Goal: Information Seeking & Learning: Learn about a topic

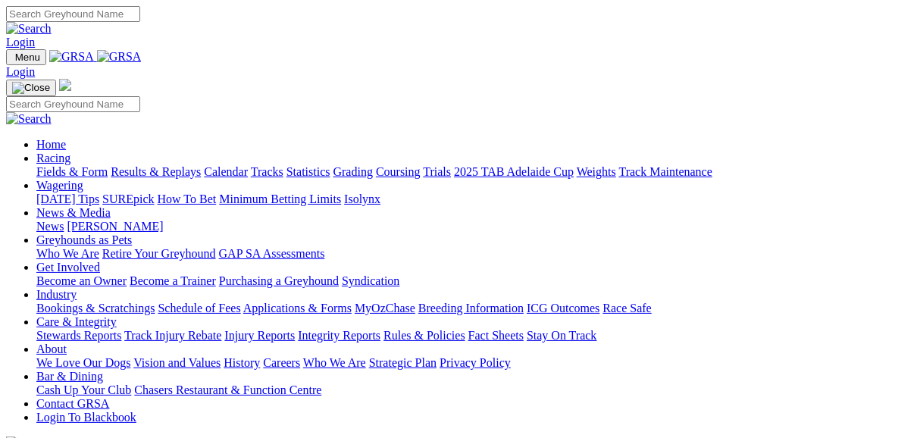
click at [55, 165] on link "Fields & Form" at bounding box center [71, 171] width 71 height 13
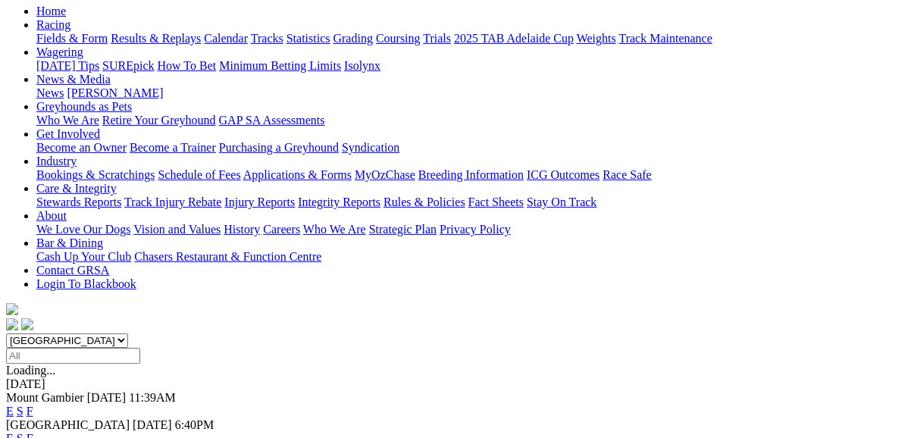
scroll to position [182, 0]
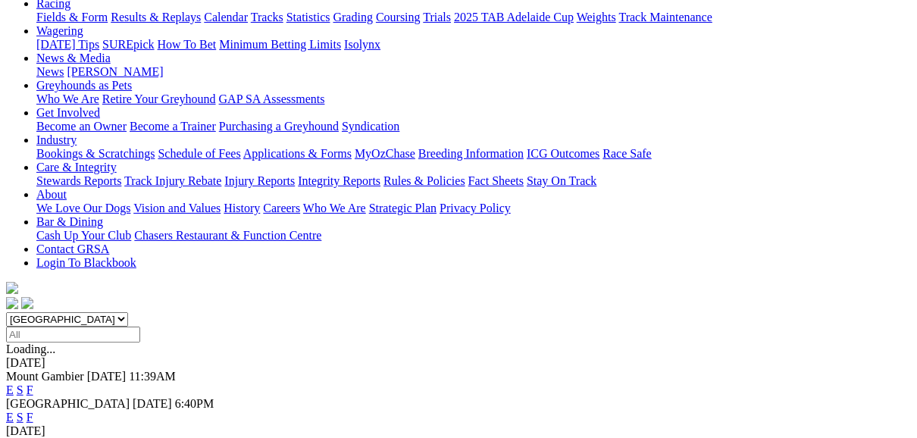
click at [33, 411] on link "F" at bounding box center [30, 417] width 7 height 13
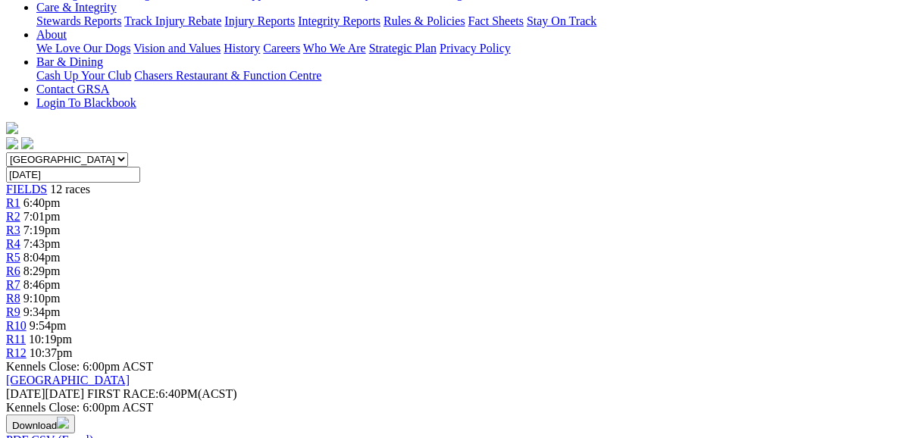
scroll to position [303, 0]
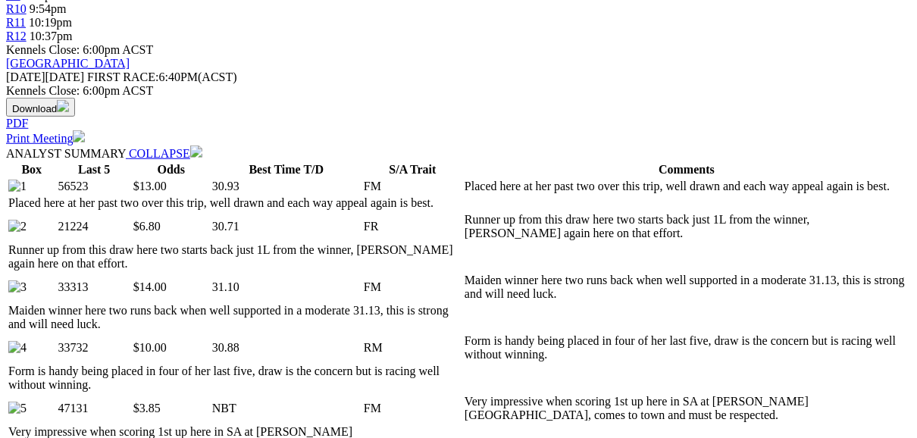
scroll to position [667, 0]
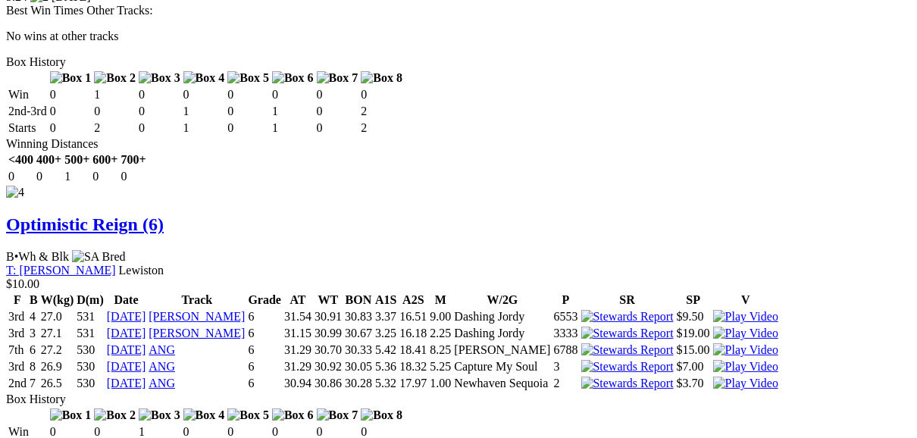
scroll to position [3819, 0]
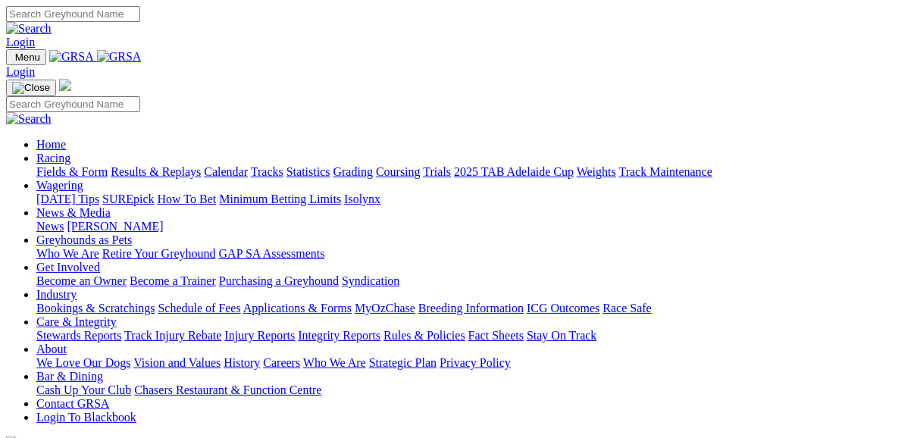
click at [90, 165] on link "Fields & Form" at bounding box center [71, 171] width 71 height 13
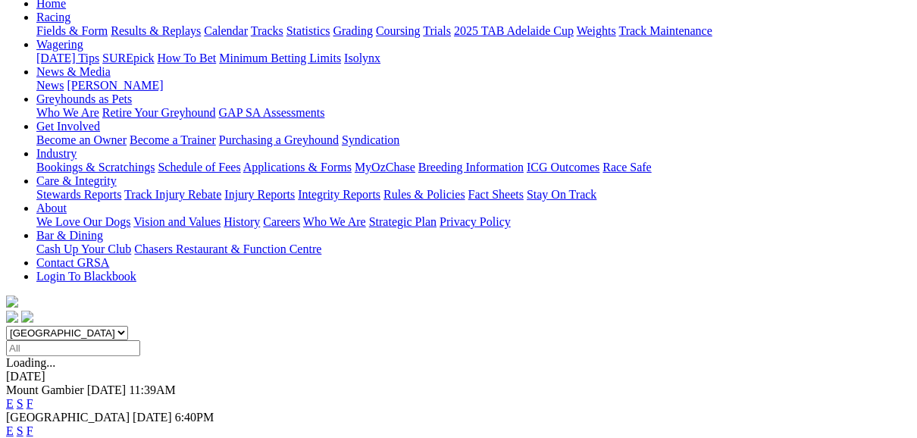
scroll to position [242, 0]
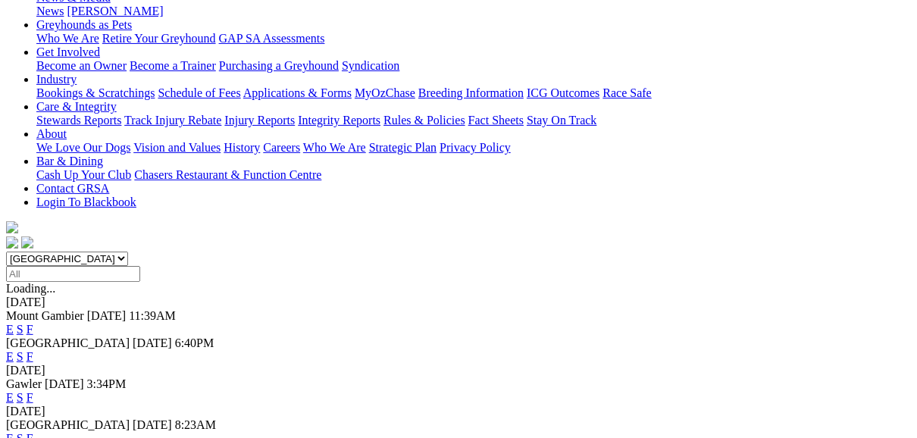
click at [14, 350] on link "E" at bounding box center [10, 356] width 8 height 13
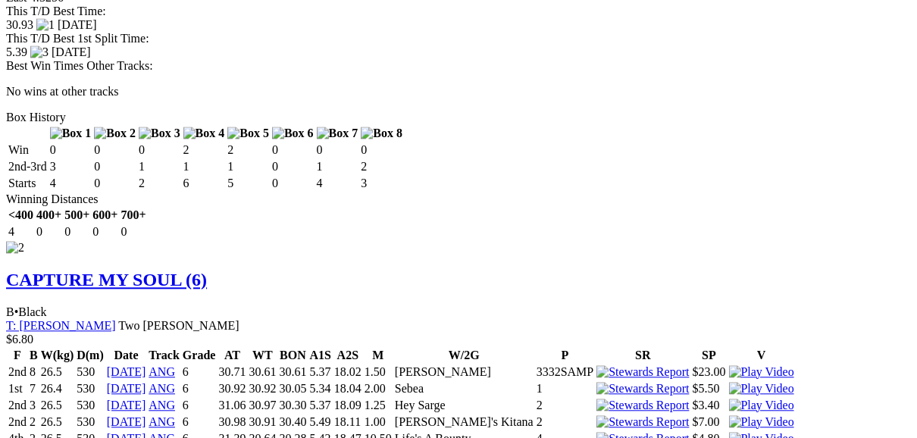
scroll to position [2243, 0]
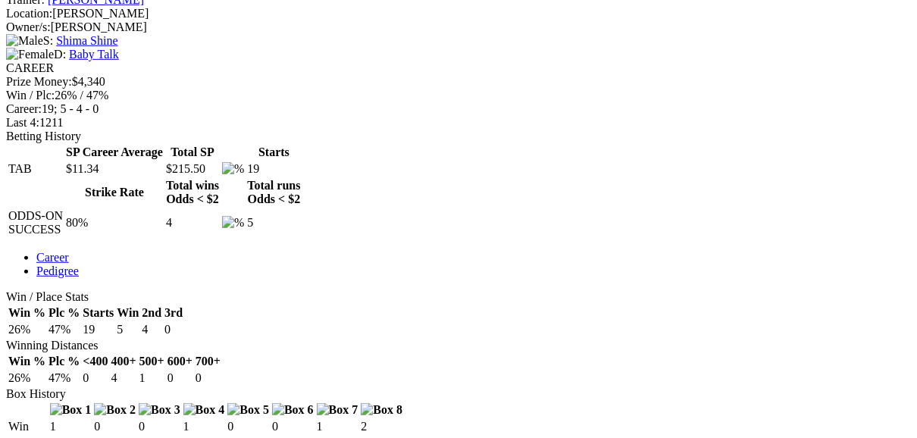
scroll to position [667, 0]
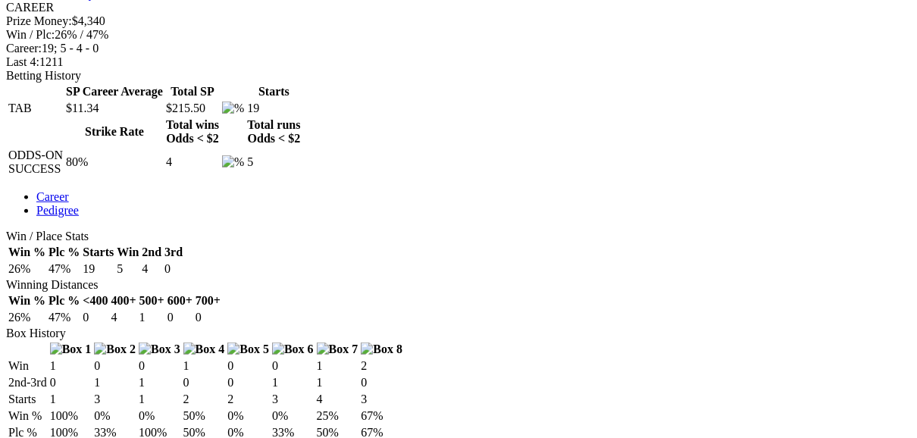
scroll to position [727, 0]
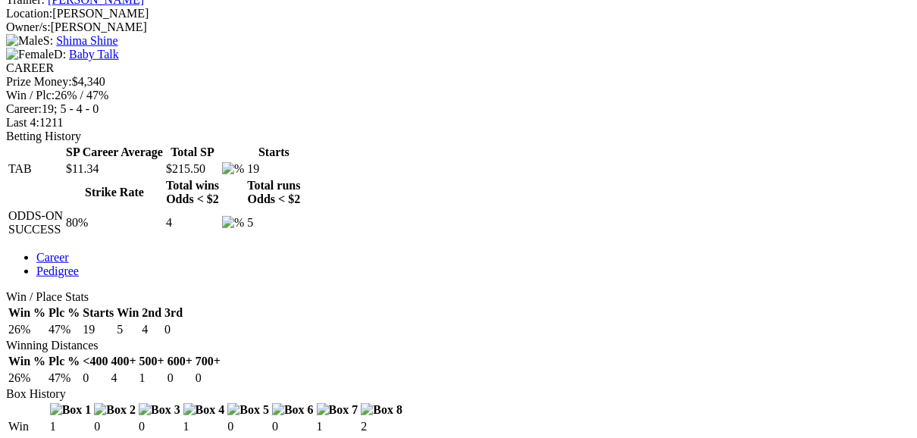
scroll to position [606, 0]
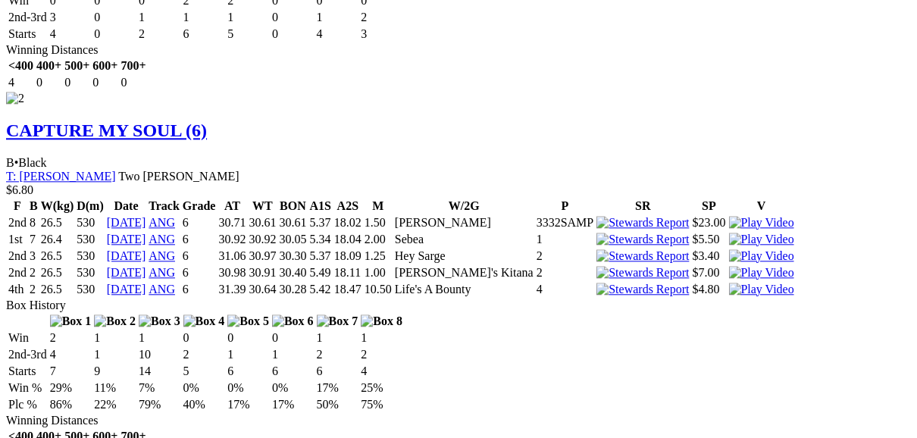
scroll to position [2364, 0]
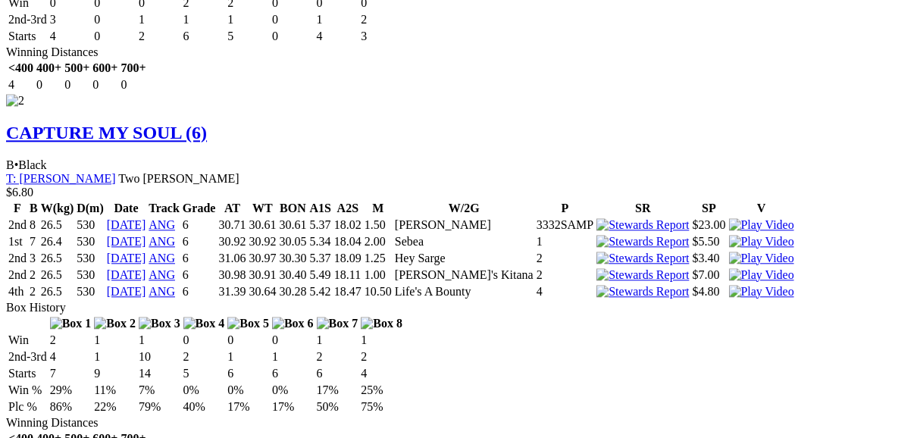
drag, startPoint x: 539, startPoint y: 2, endPoint x: 307, endPoint y: 149, distance: 275.2
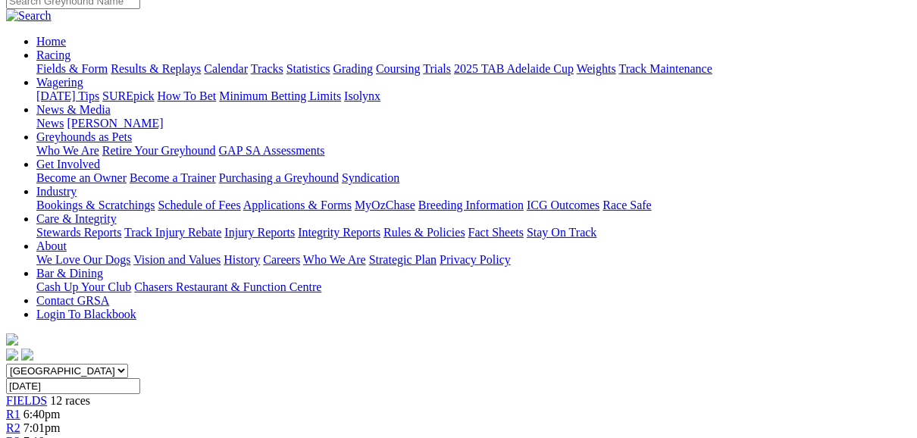
scroll to position [121, 0]
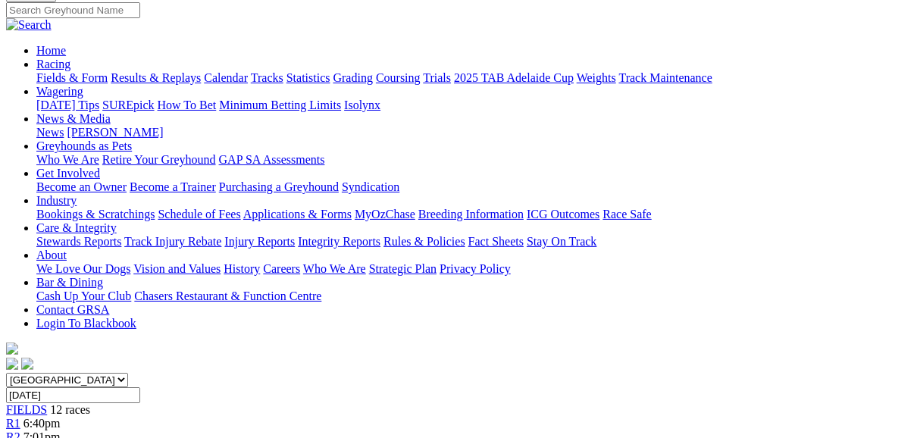
click at [20, 430] on span "R2" at bounding box center [13, 436] width 14 height 13
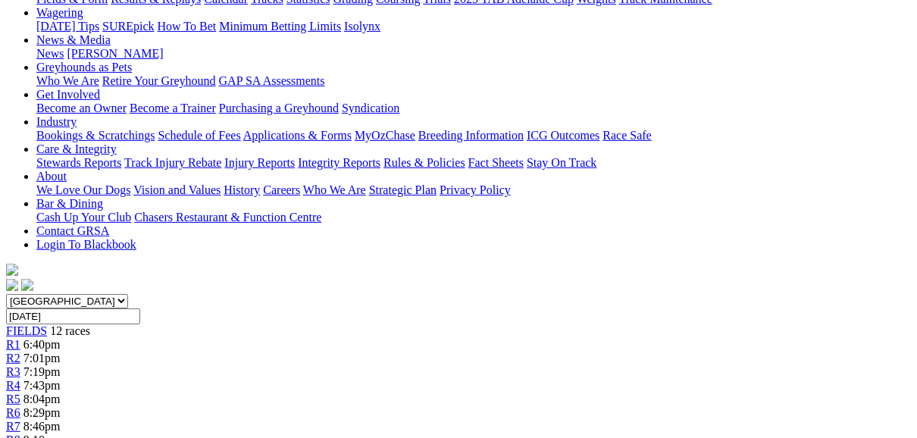
scroll to position [182, 0]
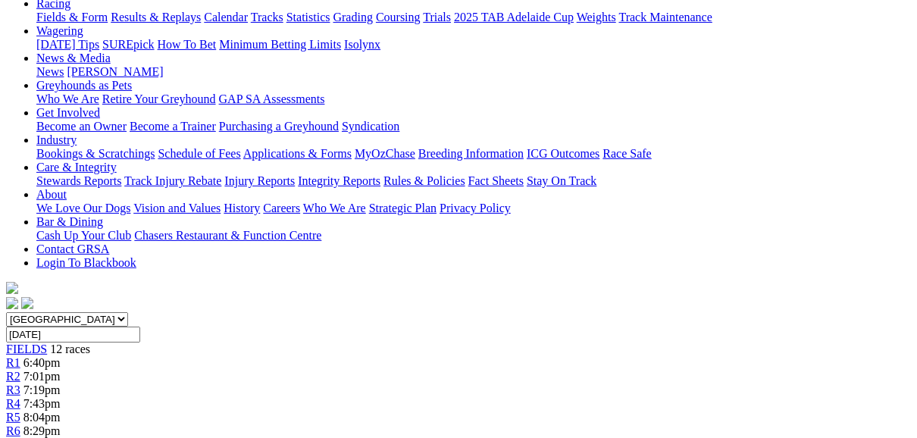
click at [20, 383] on span "R3" at bounding box center [13, 389] width 14 height 13
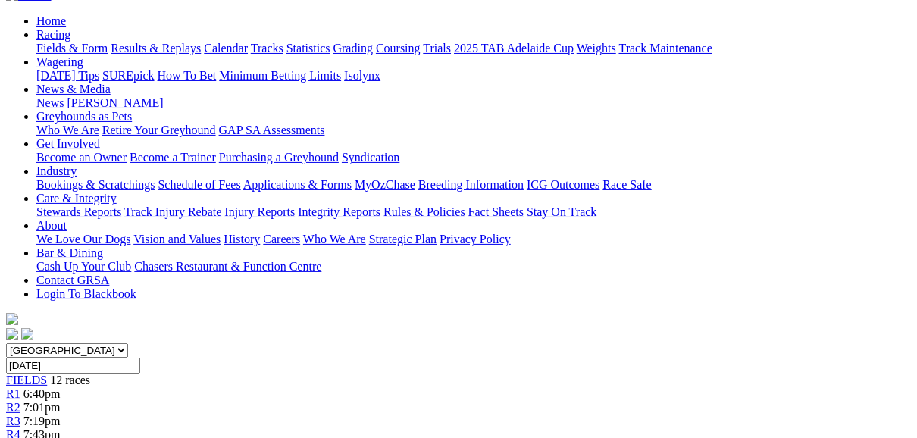
scroll to position [121, 0]
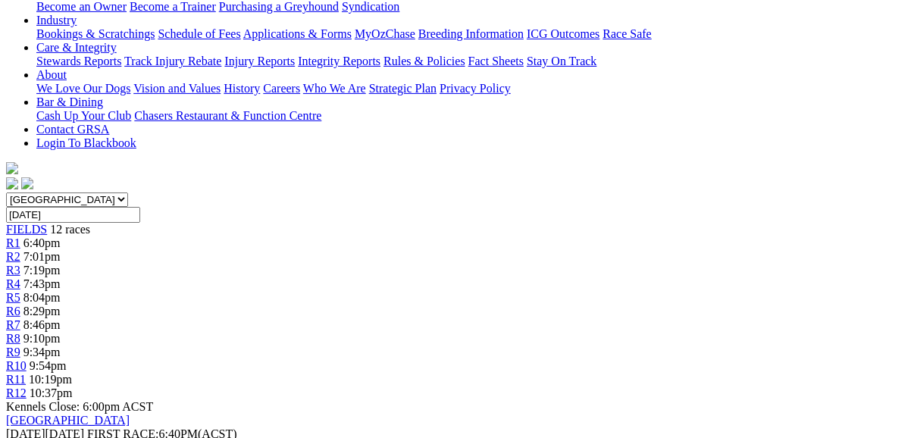
scroll to position [187, 0]
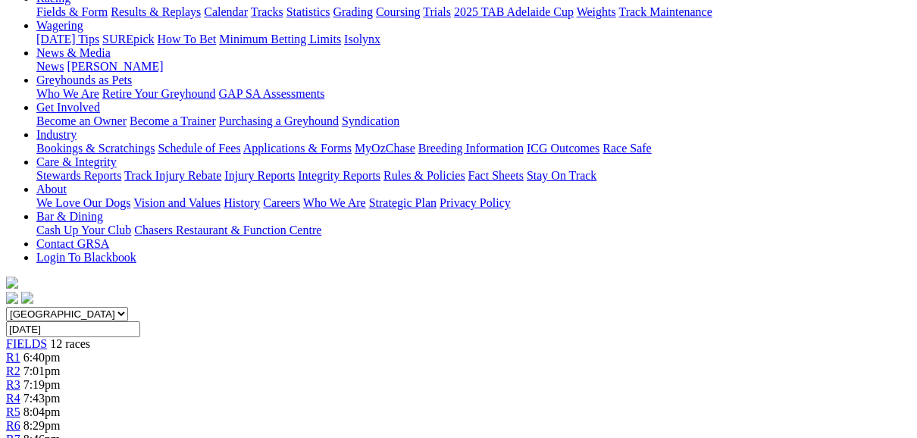
click at [20, 405] on span "R5" at bounding box center [13, 411] width 14 height 13
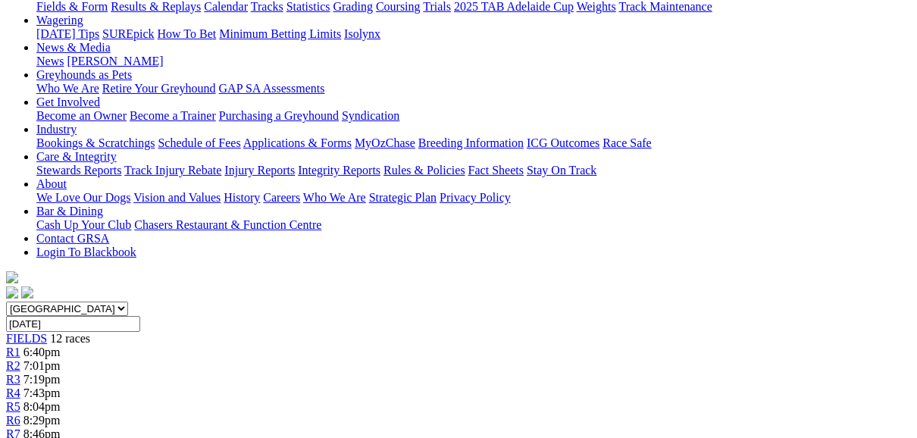
scroll to position [121, 0]
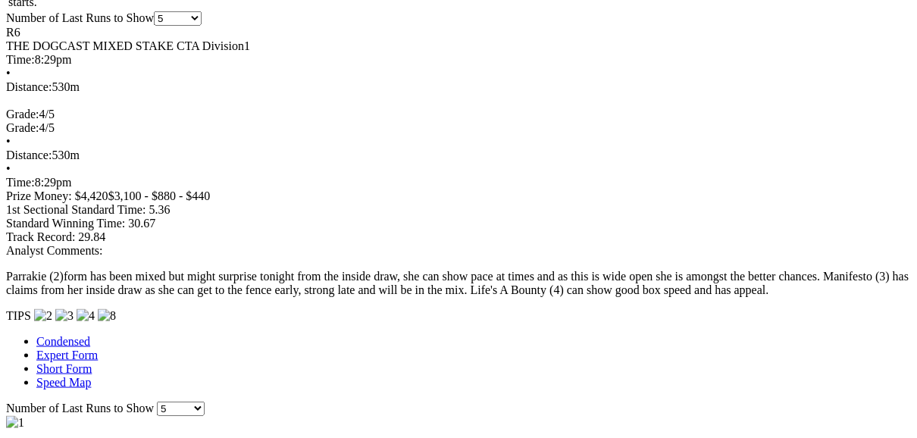
scroll to position [1334, 0]
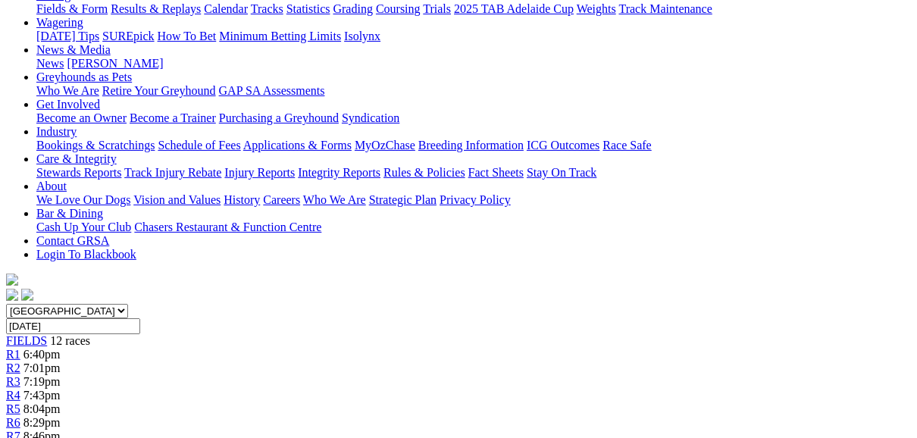
scroll to position [182, 0]
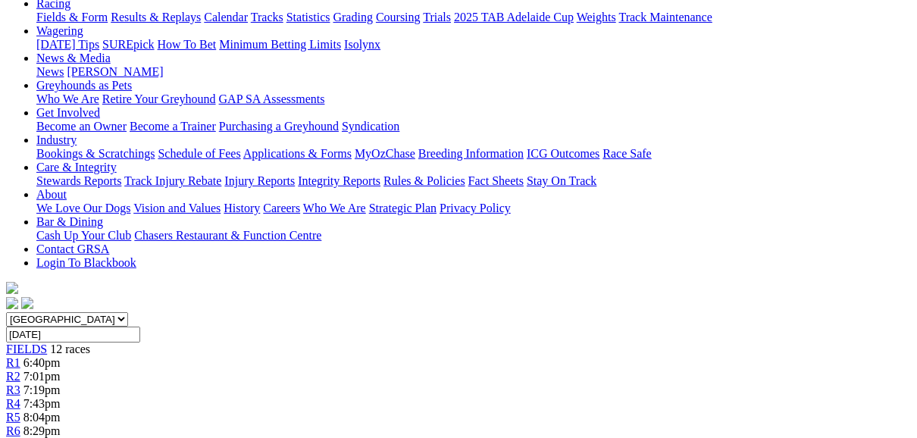
click at [20, 437] on span "R7" at bounding box center [13, 444] width 14 height 13
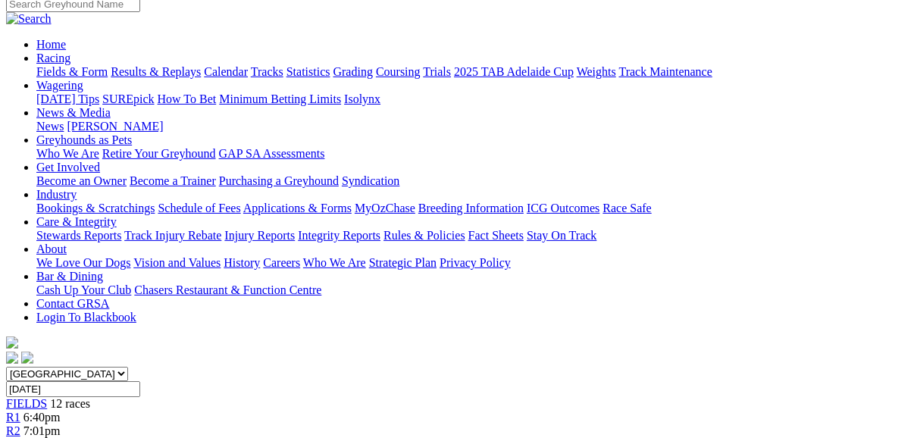
scroll to position [121, 0]
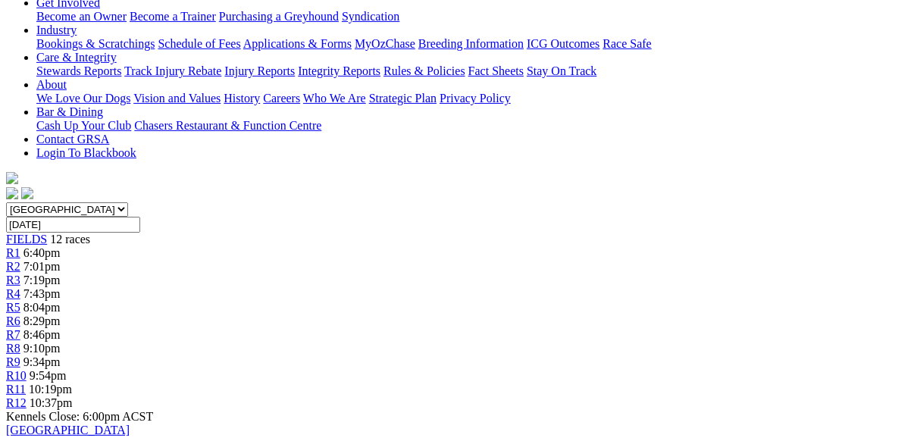
scroll to position [182, 0]
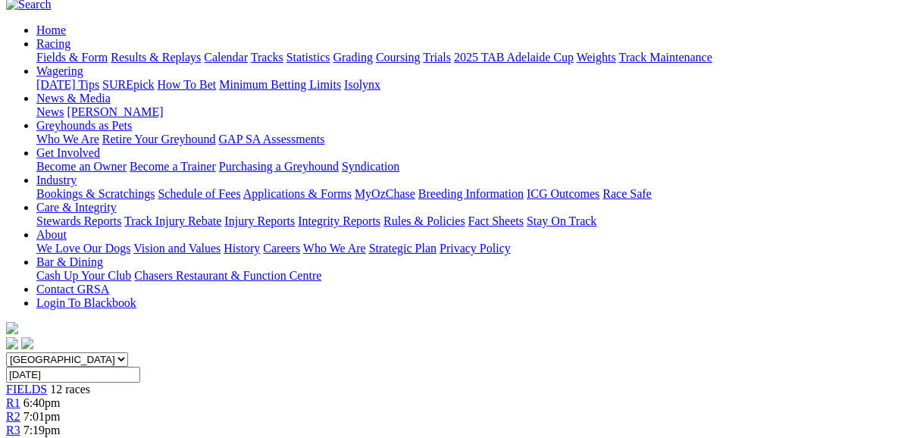
scroll to position [121, 0]
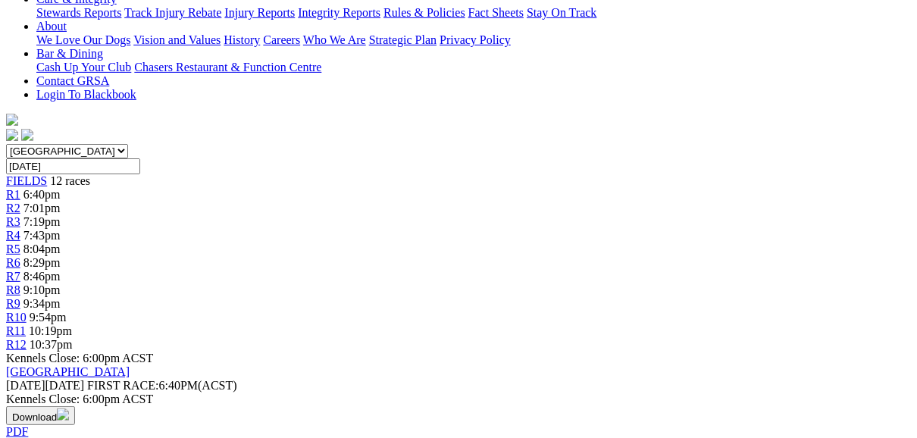
scroll to position [217, 0]
